Goal: Information Seeking & Learning: Learn about a topic

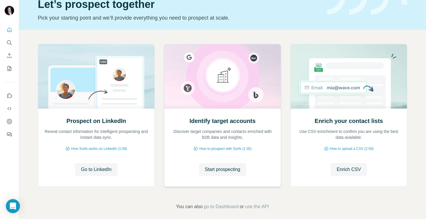
scroll to position [34, 0]
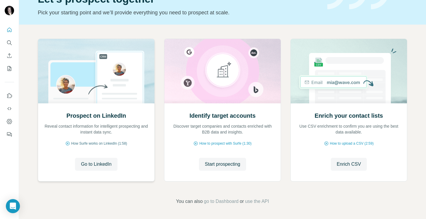
click at [97, 144] on span "How Surfe works on LinkedIn (1:58)" at bounding box center [99, 143] width 56 height 5
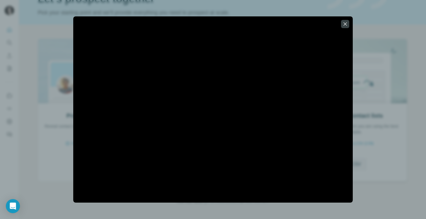
click at [371, 101] on div at bounding box center [213, 109] width 426 height 219
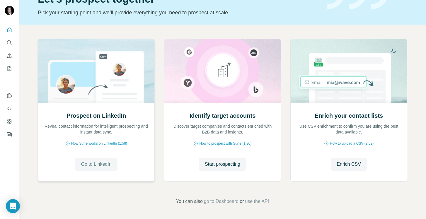
click at [102, 163] on span "Go to LinkedIn" at bounding box center [96, 164] width 30 height 7
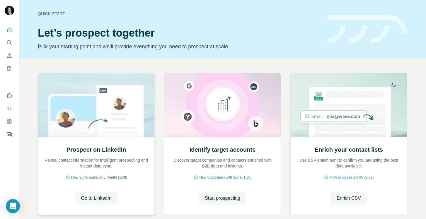
click at [103, 177] on span "How Surfe works on LinkedIn (1:58)" at bounding box center [99, 177] width 56 height 5
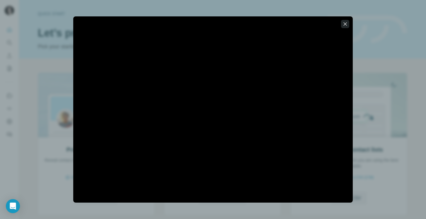
click at [345, 24] on icon "button" at bounding box center [345, 24] width 6 height 6
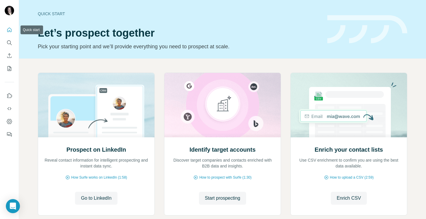
click at [8, 31] on icon "Quick start" at bounding box center [9, 30] width 6 height 6
click at [10, 31] on icon "Quick start" at bounding box center [9, 30] width 6 height 6
click at [10, 42] on icon "Search" at bounding box center [9, 43] width 6 height 6
click at [11, 122] on icon "Dashboard" at bounding box center [9, 122] width 6 height 6
